Goal: Task Accomplishment & Management: Manage account settings

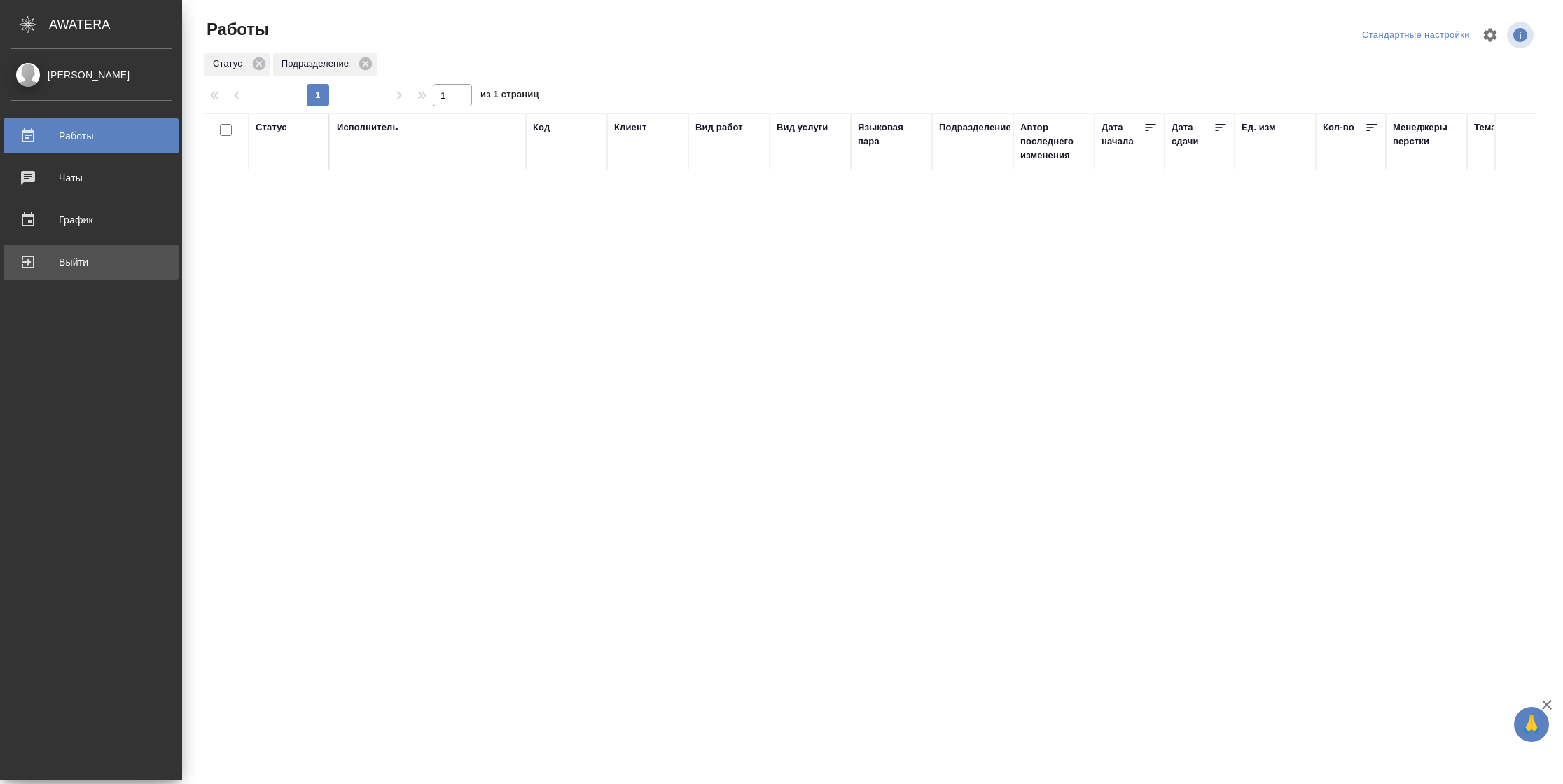
click at [29, 268] on div "Выйти" at bounding box center [91, 263] width 161 height 21
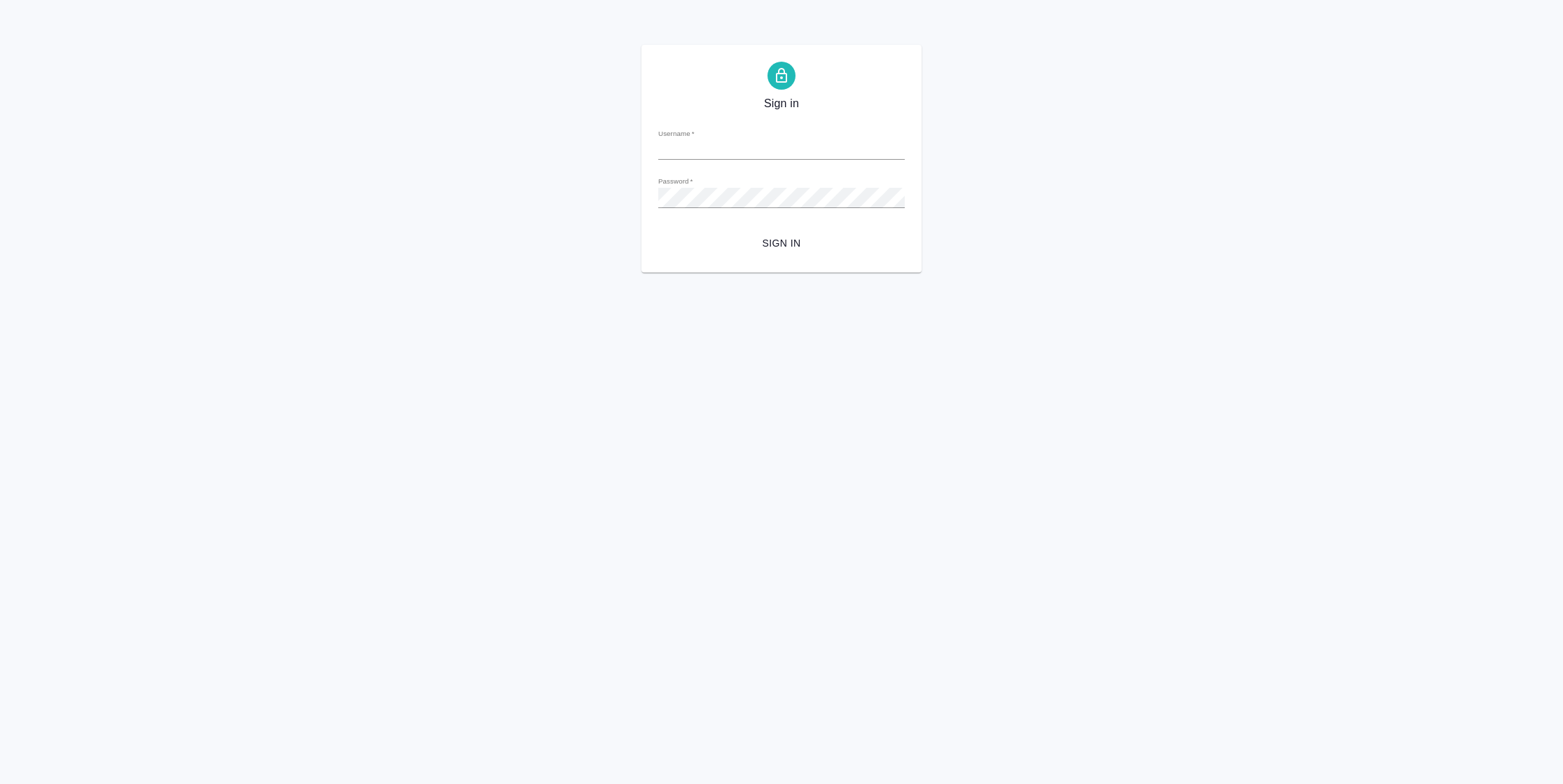
type input "[PERSON_NAME][EMAIL_ADDRESS][DOMAIN_NAME]"
click at [779, 245] on span "Sign in" at bounding box center [782, 244] width 224 height 18
